Goal: Find specific page/section: Find specific page/section

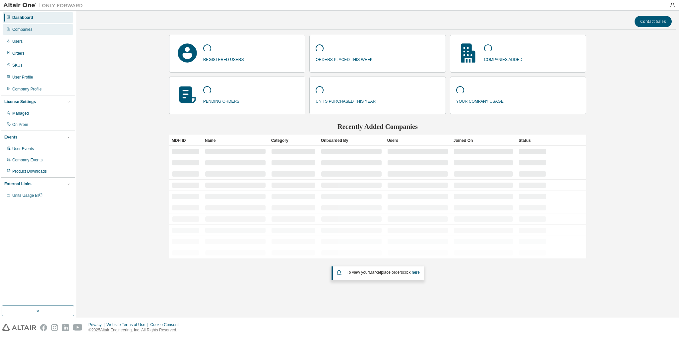
click at [25, 29] on div "Companies" at bounding box center [22, 29] width 20 height 5
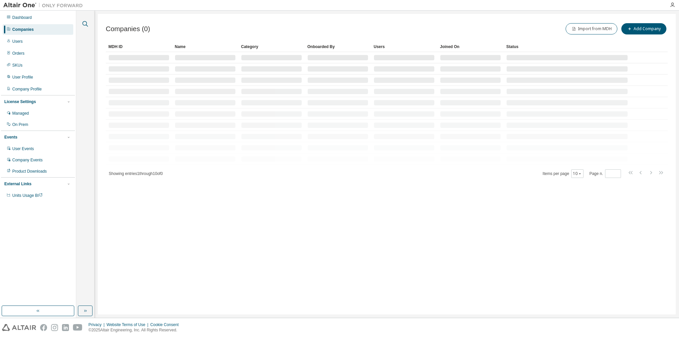
click at [85, 22] on icon "button" at bounding box center [85, 24] width 8 height 8
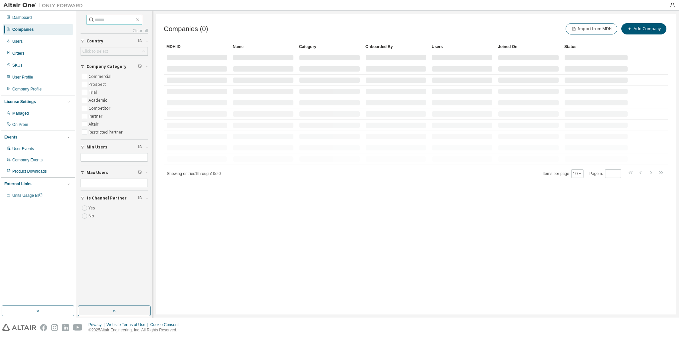
click at [103, 22] on input "text" at bounding box center [115, 20] width 40 height 7
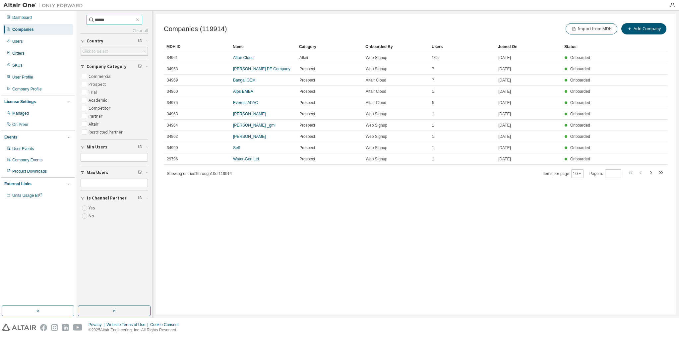
type input "******"
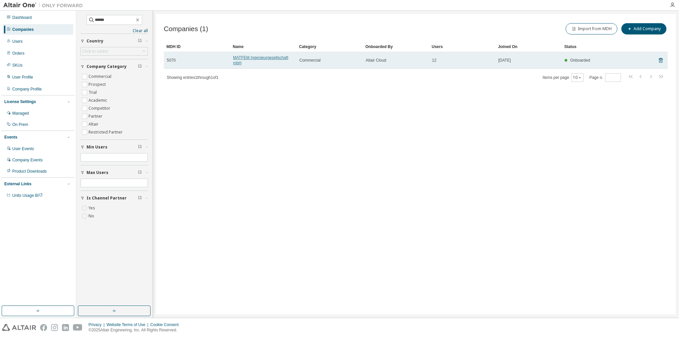
click at [243, 60] on link "MATFEM Ingenieurgesellschaft mbH" at bounding box center [260, 60] width 55 height 10
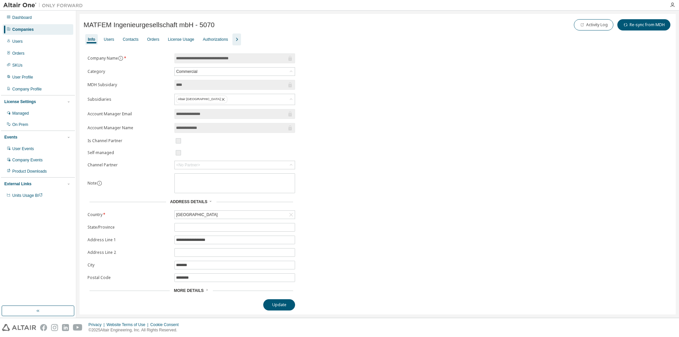
click at [233, 37] on icon "button" at bounding box center [237, 39] width 8 height 8
click at [110, 40] on div "Users" at bounding box center [109, 39] width 10 height 5
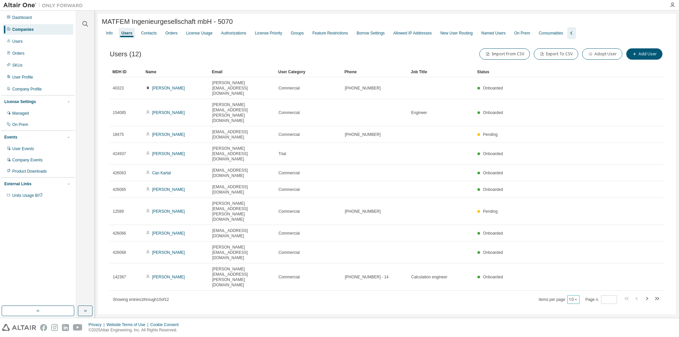
click at [577, 299] on icon "button" at bounding box center [576, 299] width 2 height 1
click at [578, 213] on div "20" at bounding box center [594, 217] width 53 height 8
click at [201, 35] on div "License Usage" at bounding box center [199, 32] width 26 height 5
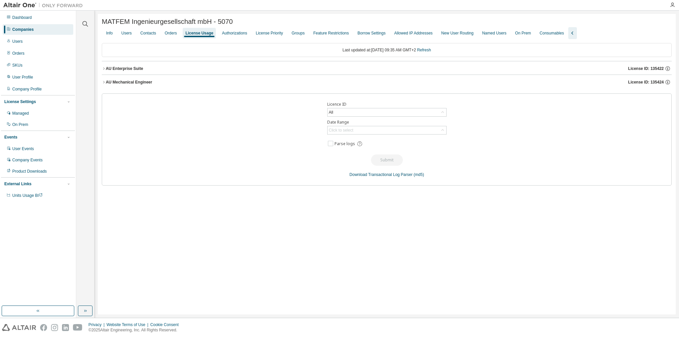
click at [103, 69] on icon "button" at bounding box center [104, 69] width 4 height 4
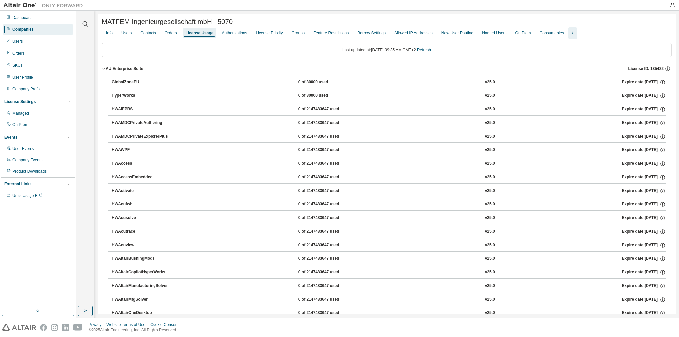
click at [104, 69] on icon "button" at bounding box center [104, 69] width 4 height 4
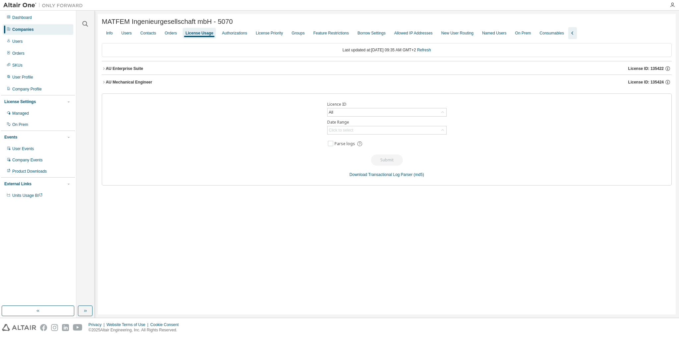
click at [103, 82] on icon "button" at bounding box center [104, 82] width 4 height 4
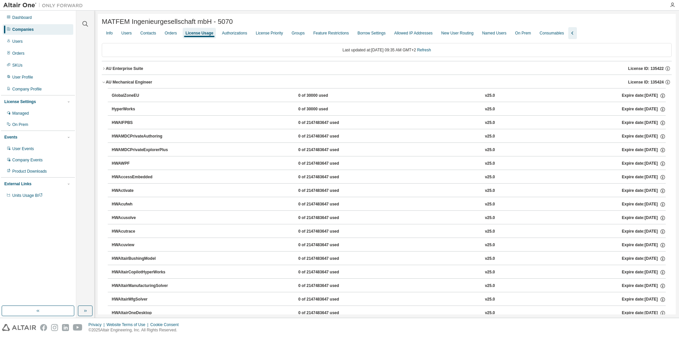
click at [103, 82] on icon "button" at bounding box center [104, 82] width 4 height 4
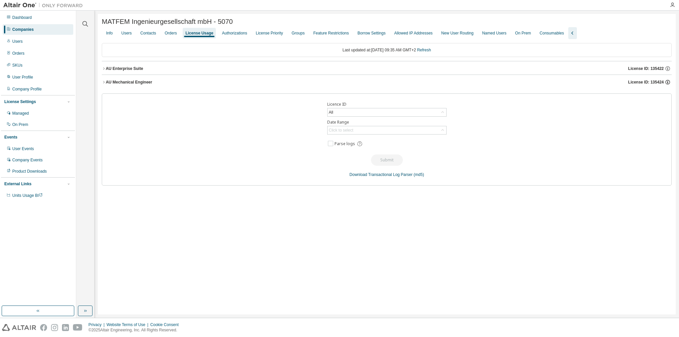
click at [667, 82] on icon "button" at bounding box center [667, 81] width 1 height 1
click at [668, 69] on icon "button" at bounding box center [667, 69] width 6 height 6
click at [131, 71] on div "AU Enterprise Suite" at bounding box center [124, 68] width 37 height 5
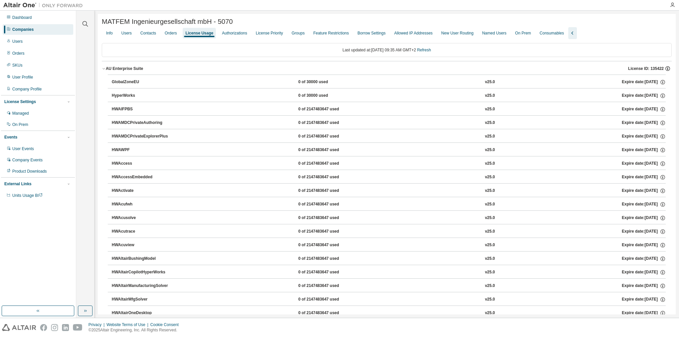
click at [664, 67] on icon "button" at bounding box center [667, 69] width 6 height 6
click at [614, 57] on div "Last updated at: Tue 2025-08-19 09:35 AM GMT+2 Refresh" at bounding box center [387, 50] width 570 height 14
click at [102, 71] on icon "button" at bounding box center [104, 69] width 4 height 4
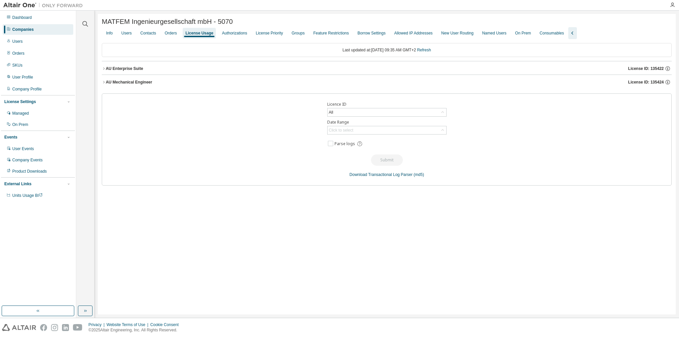
click at [105, 83] on icon "button" at bounding box center [104, 82] width 4 height 4
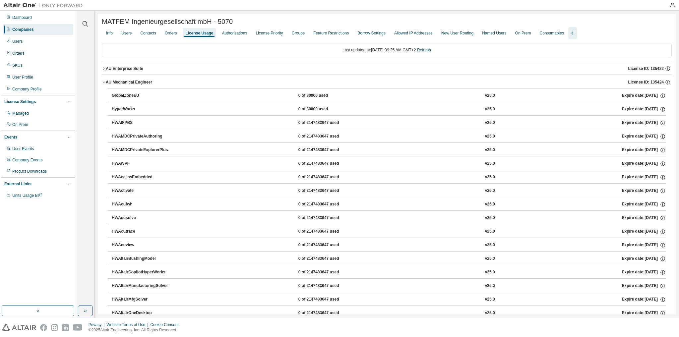
click at [105, 83] on icon "button" at bounding box center [104, 82] width 4 height 4
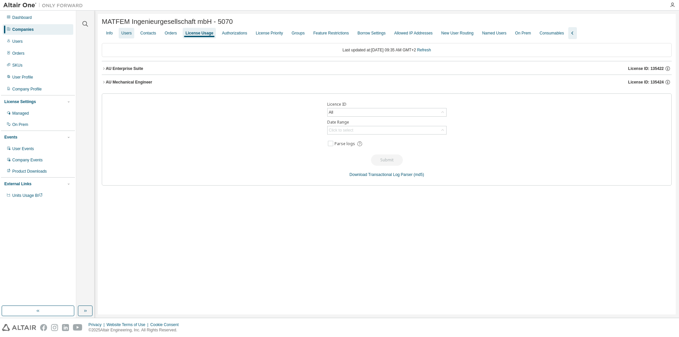
click at [127, 36] on div "Users" at bounding box center [126, 32] width 10 height 5
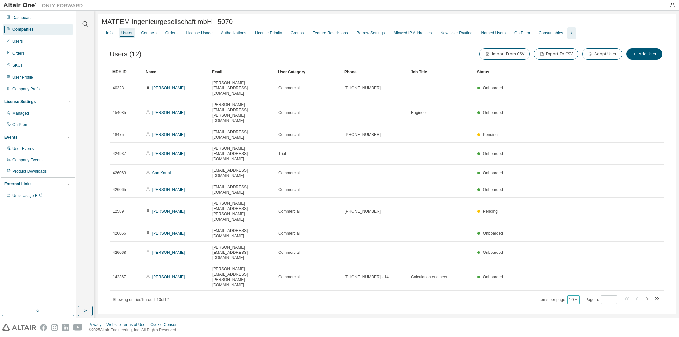
click at [576, 298] on icon "button" at bounding box center [576, 300] width 4 height 4
click at [578, 215] on div "20" at bounding box center [594, 217] width 53 height 8
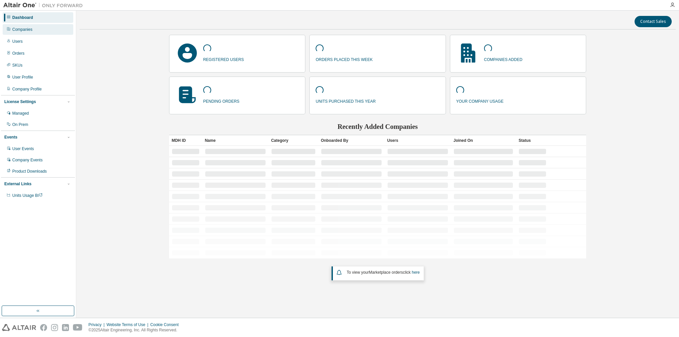
drag, startPoint x: 20, startPoint y: 29, endPoint x: 35, endPoint y: 32, distance: 15.9
click at [20, 29] on div "Companies" at bounding box center [22, 29] width 20 height 5
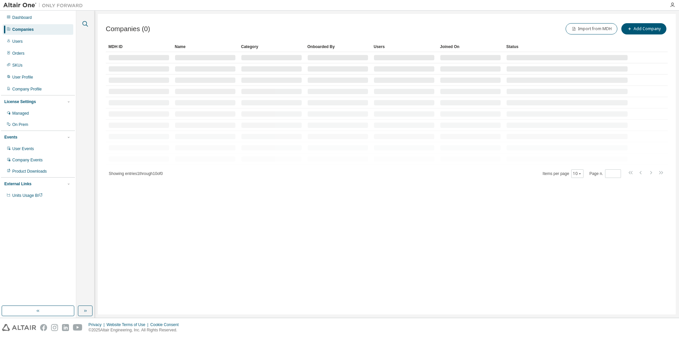
click at [83, 23] on icon "button" at bounding box center [86, 24] width 6 height 6
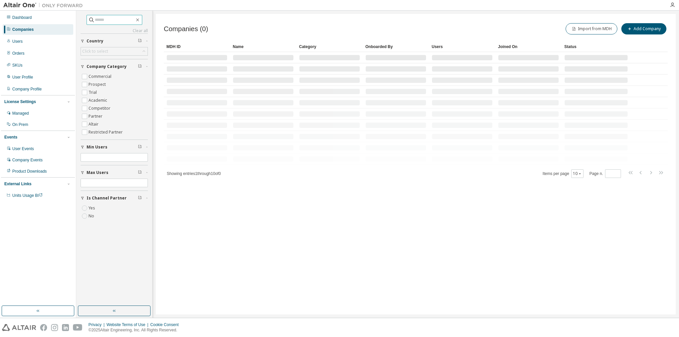
click at [97, 22] on input "text" at bounding box center [115, 20] width 40 height 7
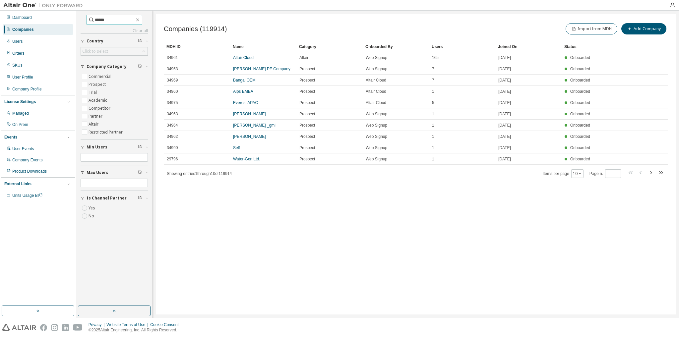
type input "******"
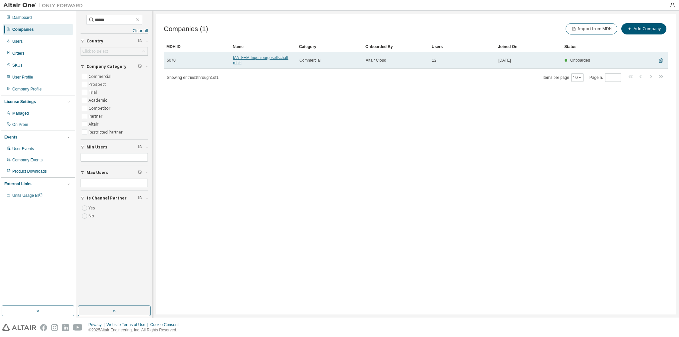
click at [242, 57] on link "MATFEM Ingenieurgesellschaft mbH" at bounding box center [260, 60] width 55 height 10
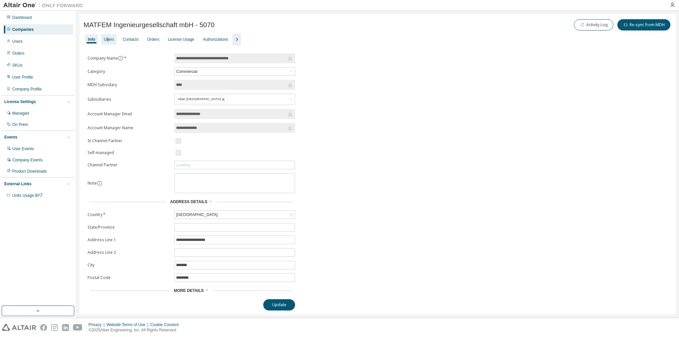
click at [108, 39] on div "Users" at bounding box center [109, 39] width 10 height 5
